Goal: Information Seeking & Learning: Understand process/instructions

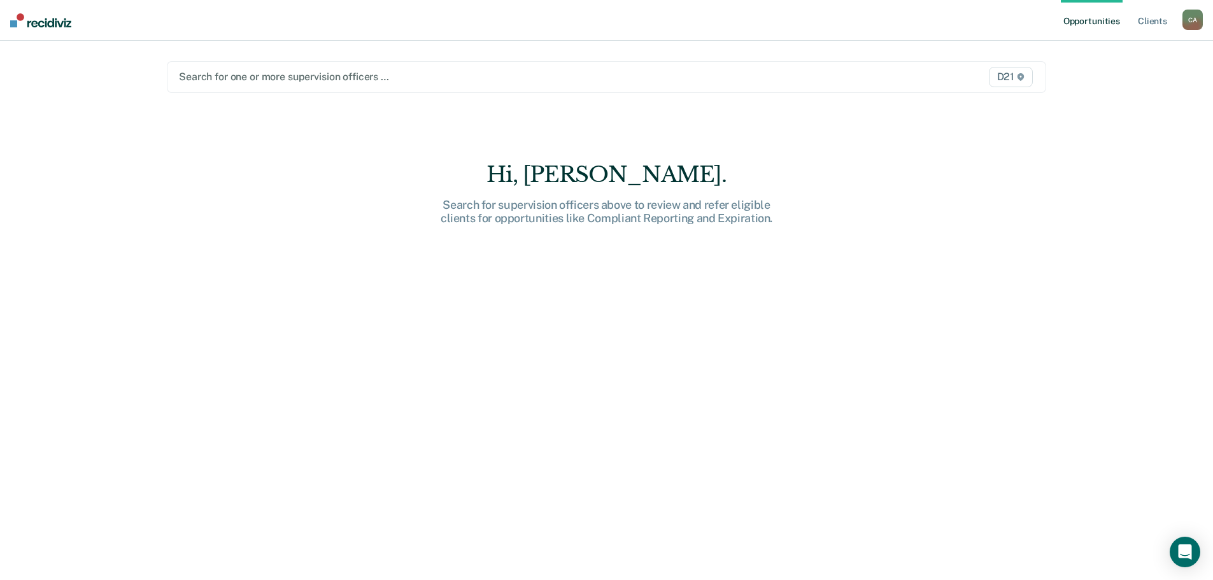
click at [267, 80] on div at bounding box center [478, 76] width 598 height 15
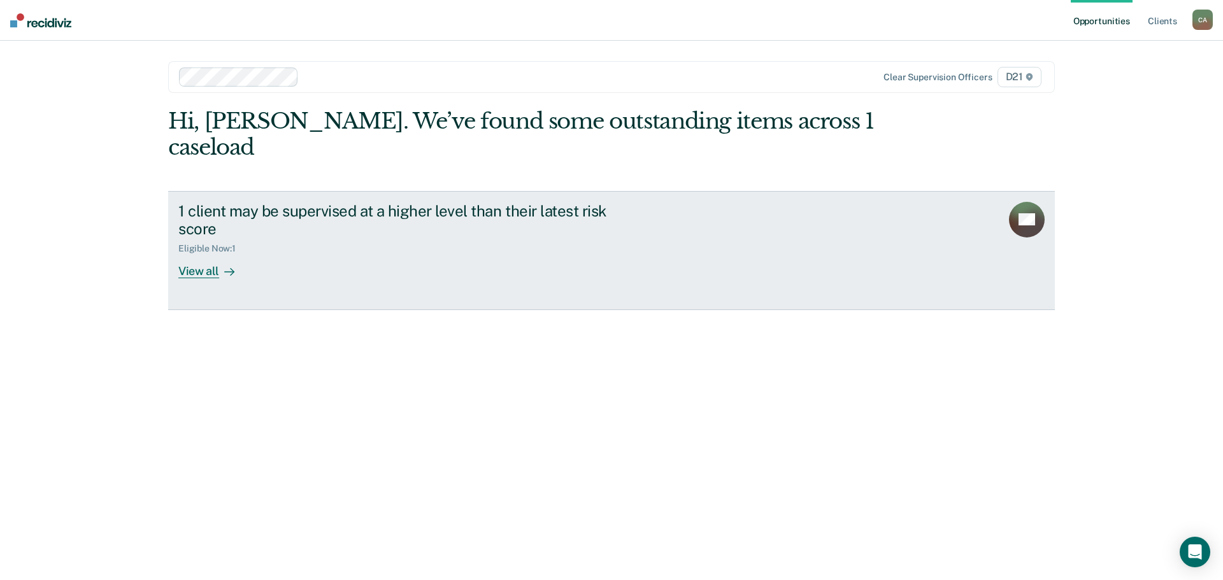
click at [208, 275] on div "View all" at bounding box center [213, 266] width 71 height 25
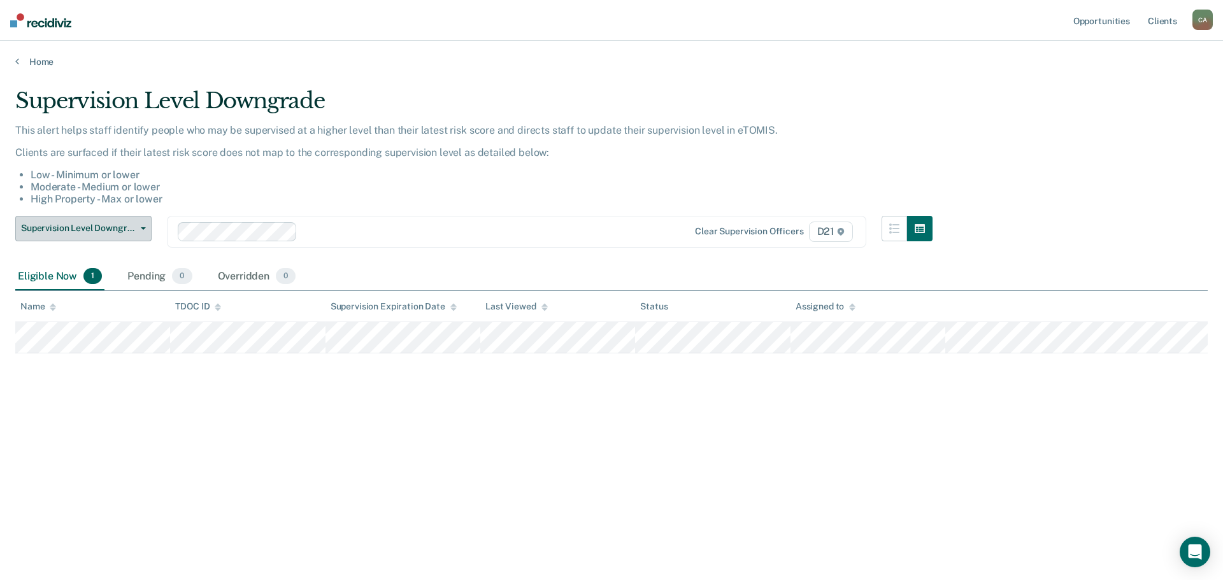
click at [139, 235] on button "Supervision Level Downgrade" at bounding box center [83, 228] width 136 height 25
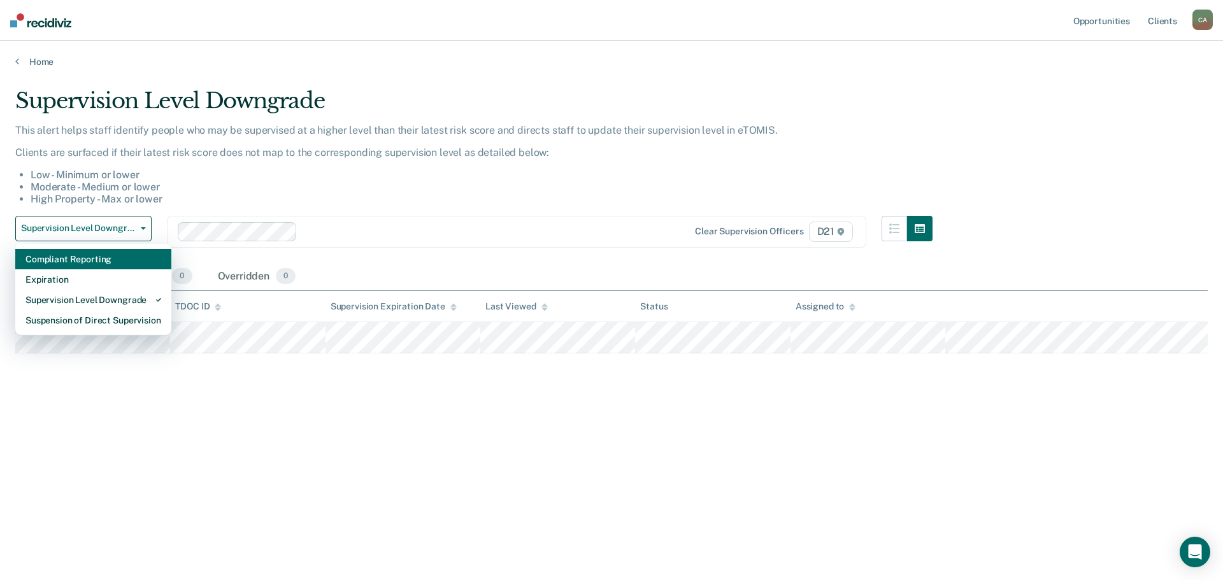
click at [111, 261] on div "Compliant Reporting" at bounding box center [93, 259] width 136 height 20
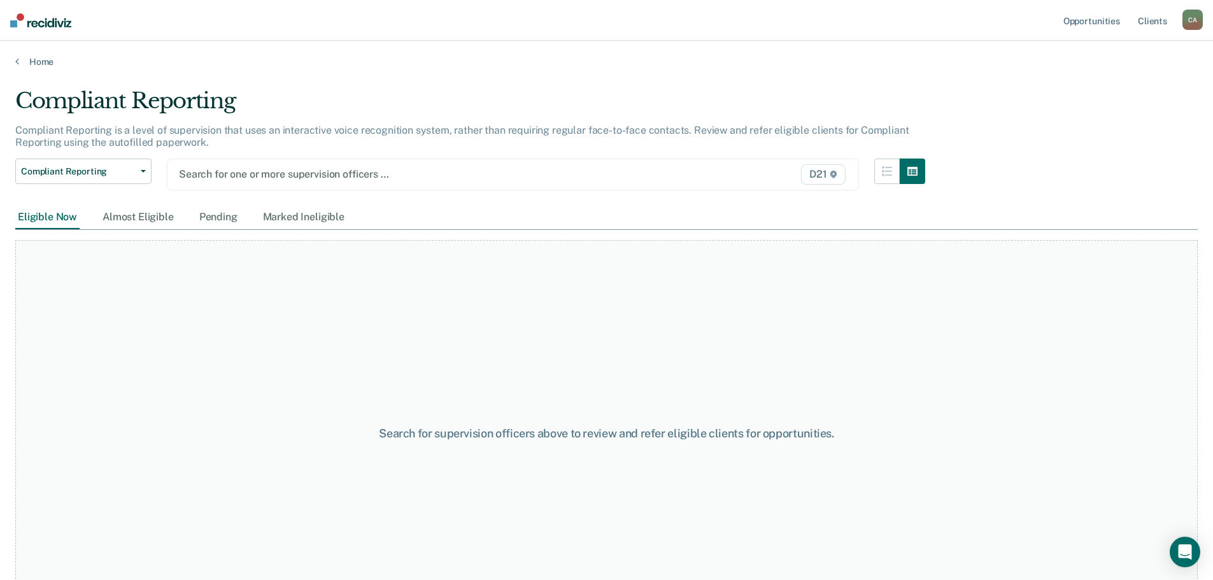
click at [285, 149] on div "Compliant Reporting is a level of supervision that uses an interactive voice re…" at bounding box center [470, 141] width 910 height 34
